Goal: Information Seeking & Learning: Learn about a topic

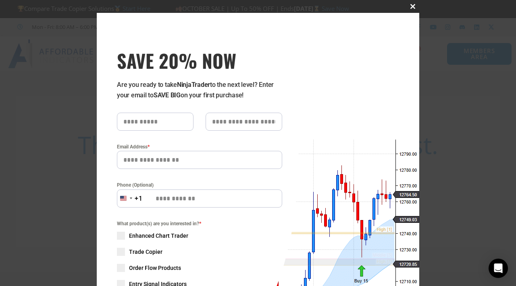
click at [411, 7] on span "SAVE 20% NOW popup" at bounding box center [412, 6] width 13 height 5
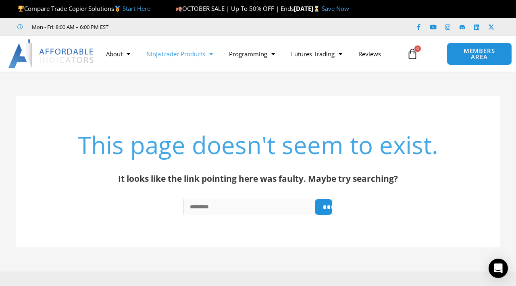
click at [195, 58] on link "NinjaTrader Products" at bounding box center [179, 54] width 83 height 19
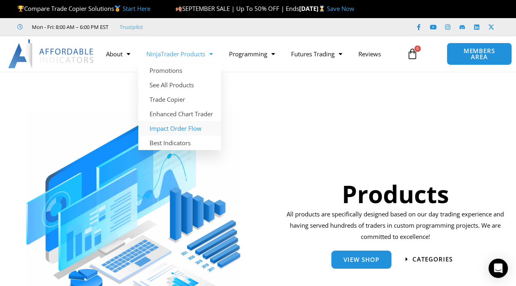
click at [165, 125] on link "Impact Order Flow" at bounding box center [179, 128] width 83 height 15
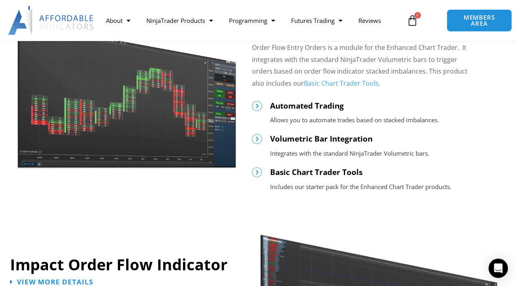
scroll to position [469, 0]
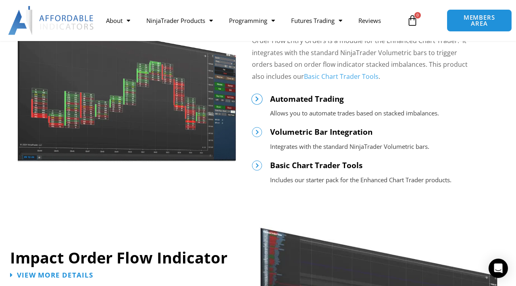
click at [260, 100] on span at bounding box center [256, 98] width 11 height 11
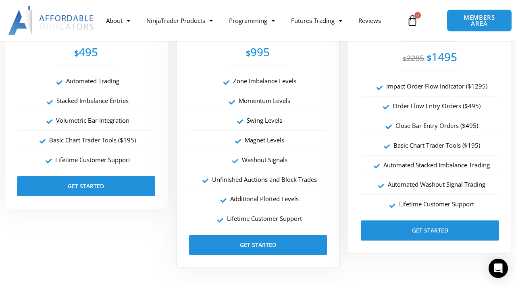
scroll to position [1517, 0]
